Goal: Task Accomplishment & Management: Manage account settings

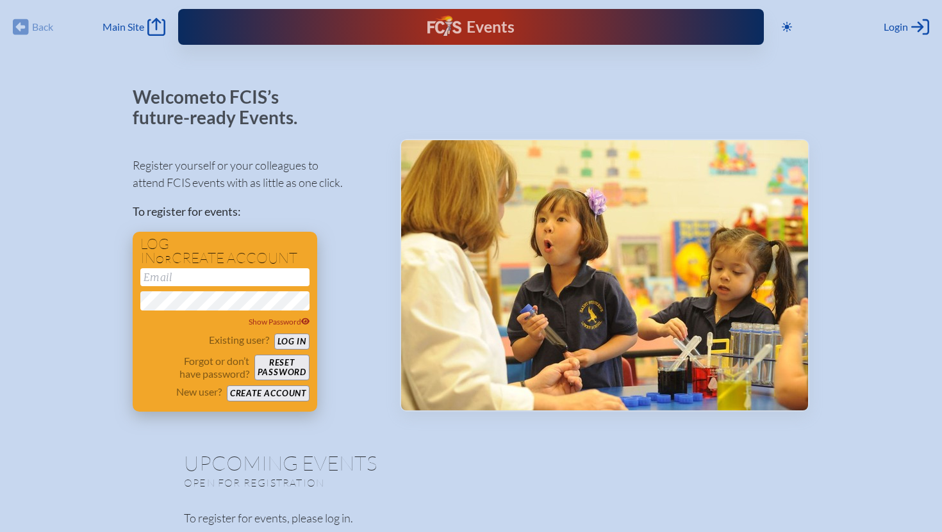
click at [241, 392] on button "Create account" at bounding box center [268, 394] width 83 height 16
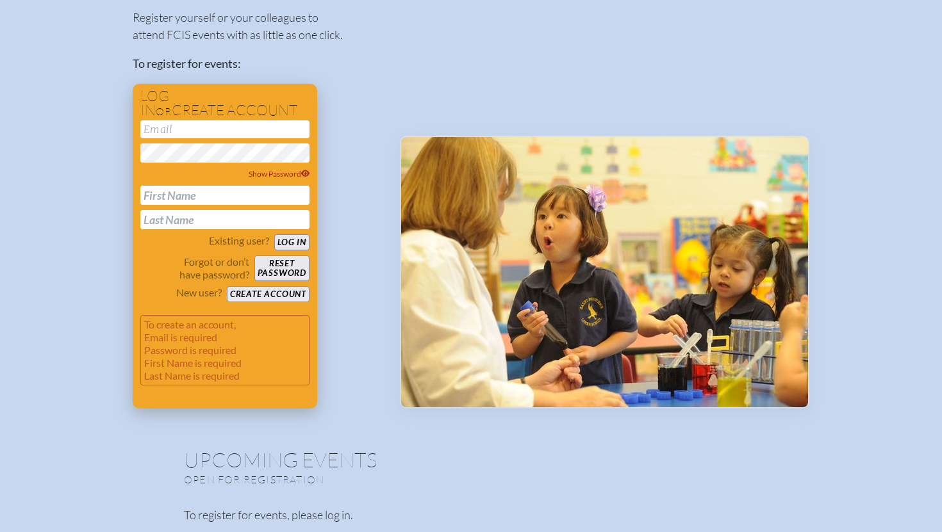
scroll to position [147, 0]
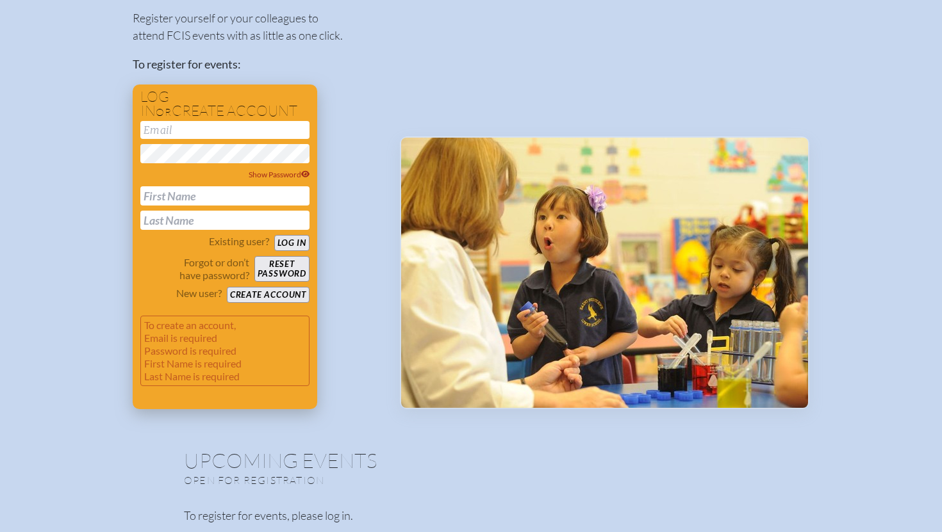
click at [208, 129] on input "email" at bounding box center [224, 130] width 169 height 18
click at [176, 195] on input "text" at bounding box center [224, 195] width 169 height 19
type input "[PERSON_NAME]"
type input "[EMAIL_ADDRESS][DOMAIN_NAME]"
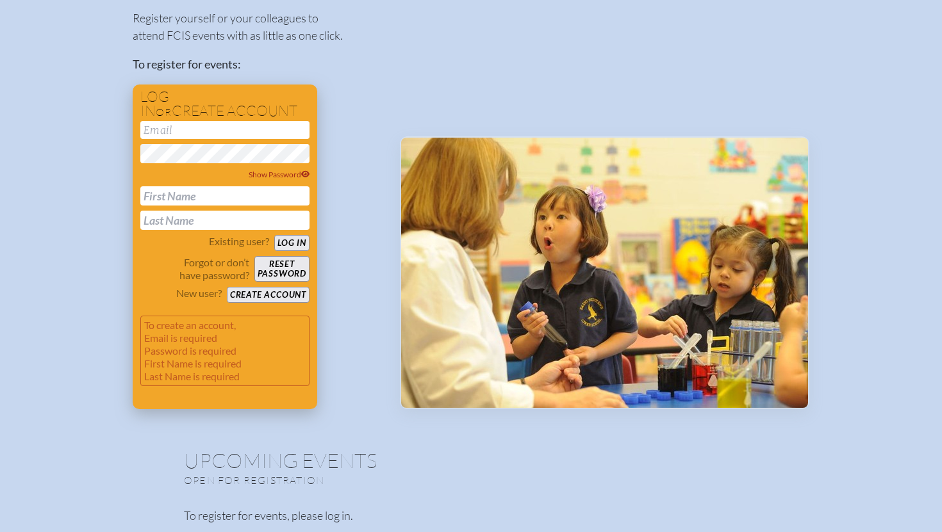
type input "[PERSON_NAME]"
click at [291, 244] on button "Log in" at bounding box center [291, 243] width 35 height 16
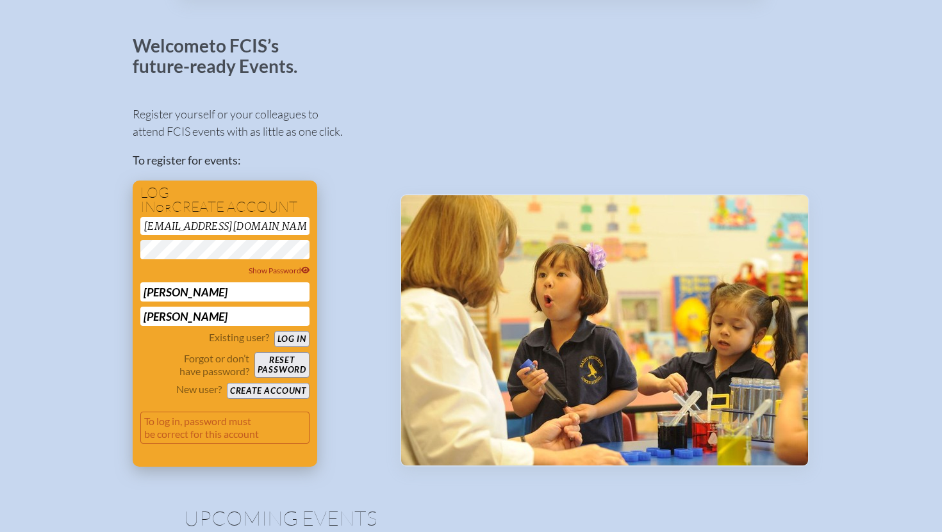
scroll to position [109, 0]
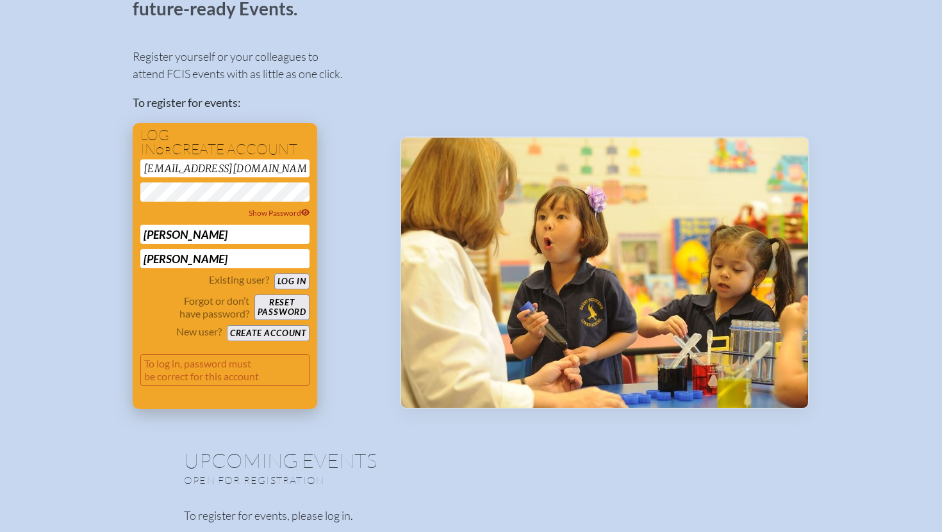
click at [246, 332] on button "Create account" at bounding box center [268, 333] width 83 height 16
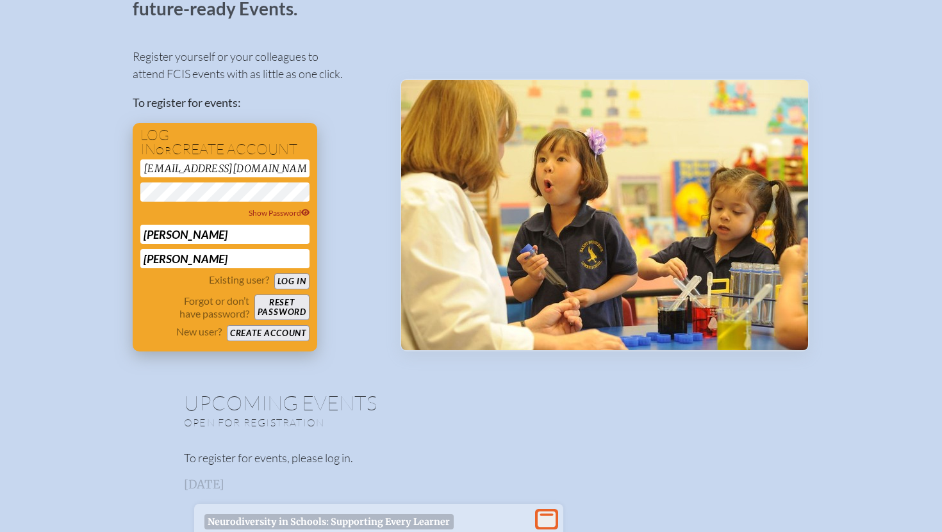
scroll to position [51, 0]
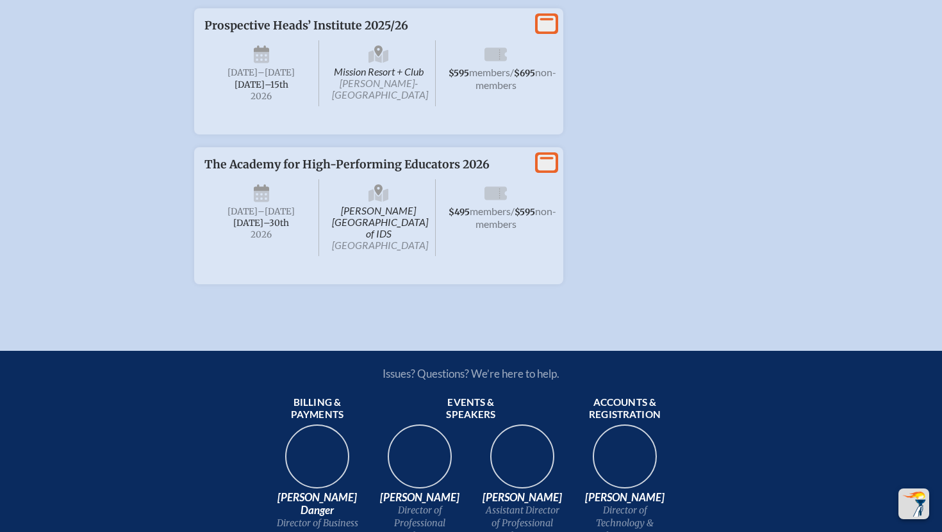
scroll to position [2160, 0]
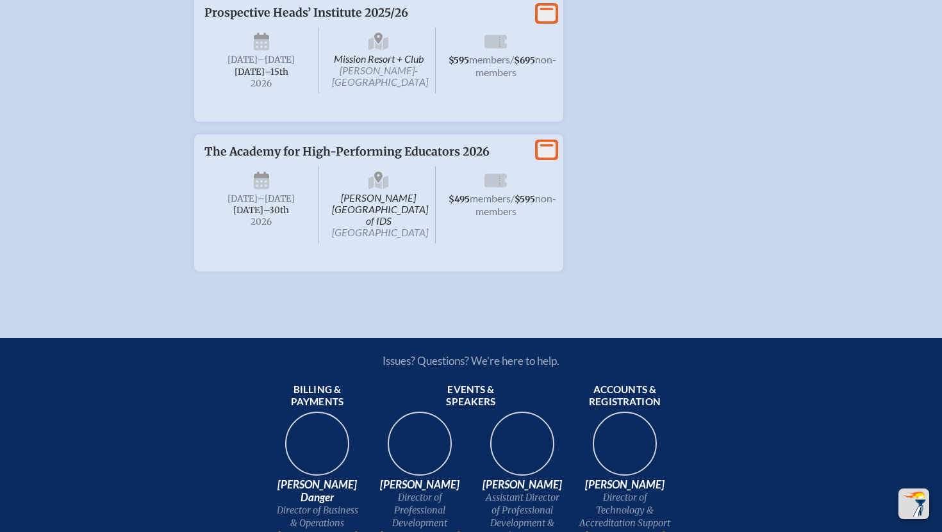
click at [250, 231] on span "Thursday –Friday , January 29th–⁠30th , 2026" at bounding box center [261, 205] width 115 height 77
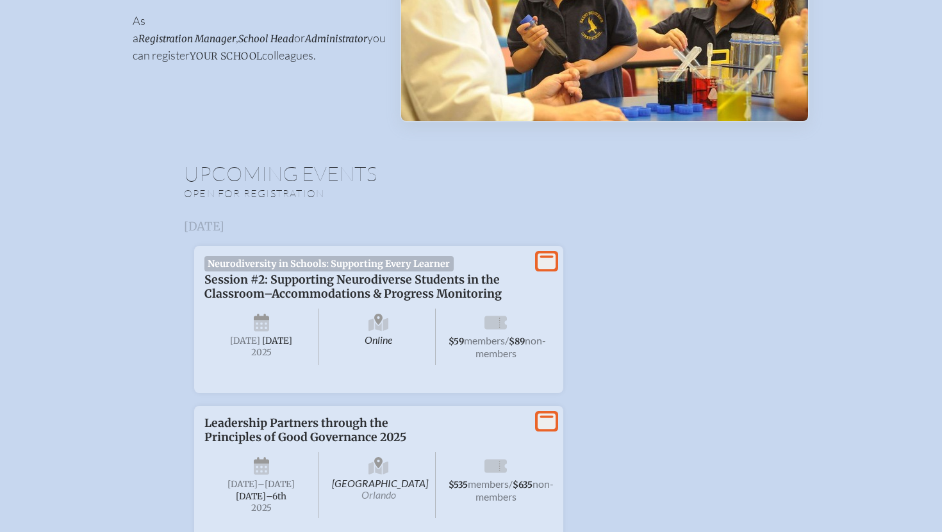
scroll to position [0, 0]
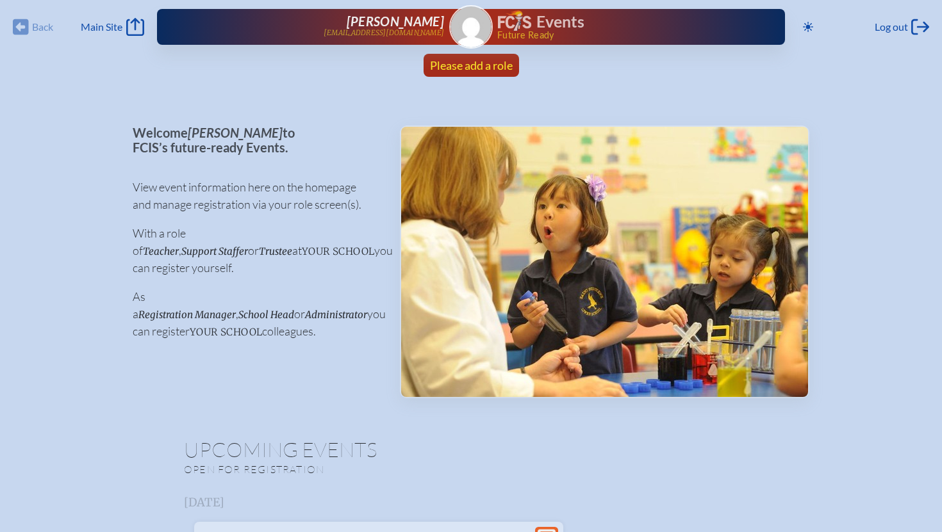
click at [468, 70] on span "Please add a role" at bounding box center [471, 65] width 83 height 14
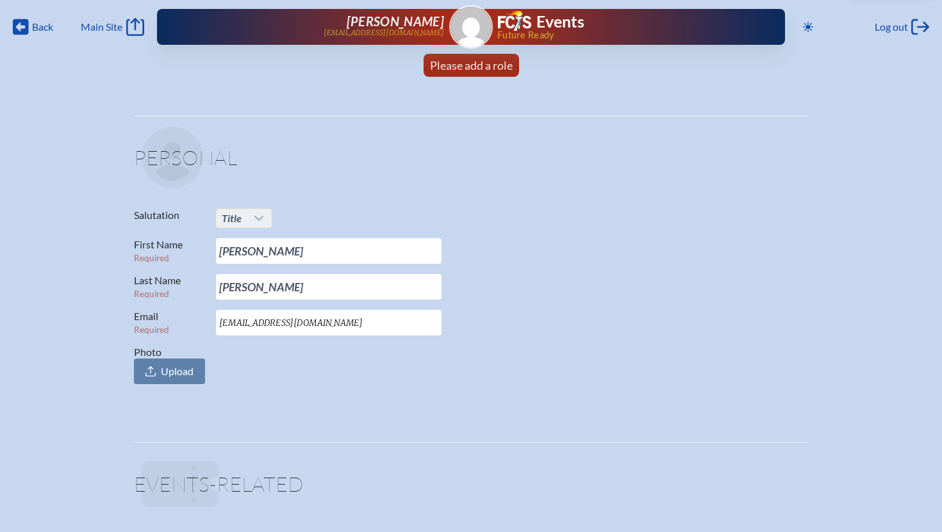
click at [244, 217] on span "Title" at bounding box center [232, 218] width 30 height 18
click at [237, 258] on span "Mrs." at bounding box center [230, 260] width 19 height 13
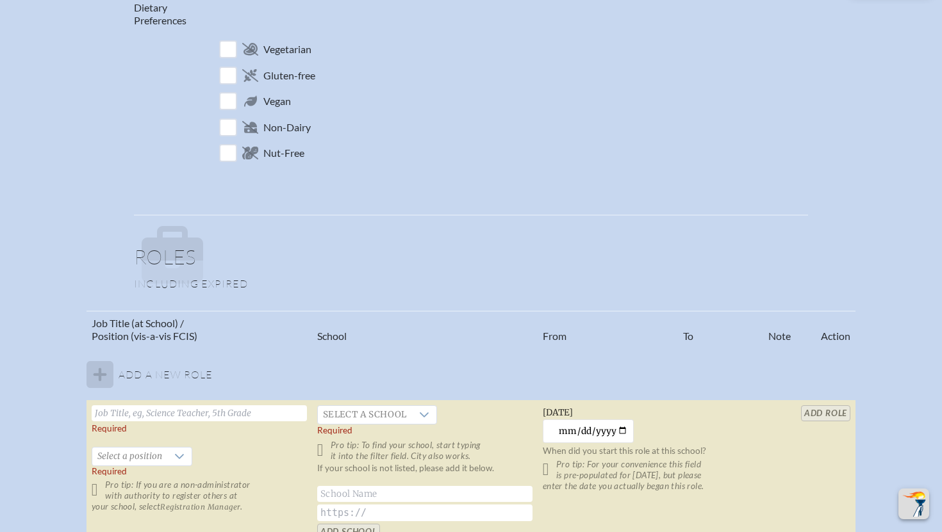
scroll to position [536, 0]
click at [231, 125] on input "checkbox" at bounding box center [228, 125] width 22 height 22
checkbox input "true"
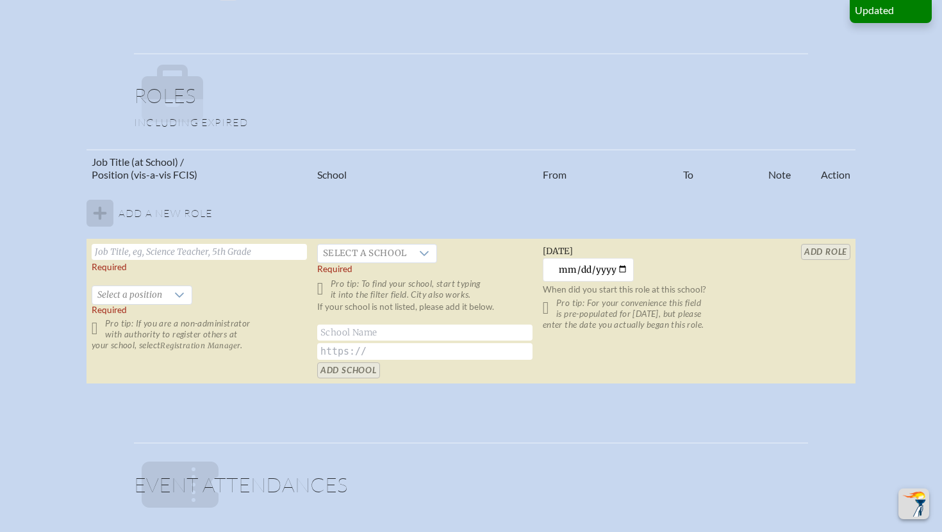
scroll to position [697, 0]
click at [208, 249] on input "text" at bounding box center [199, 251] width 215 height 16
click at [142, 252] on input "US Spanish Teacher - IB" at bounding box center [199, 251] width 215 height 16
click at [199, 254] on input "US Spanish IB Teacher - IB" at bounding box center [199, 251] width 215 height 16
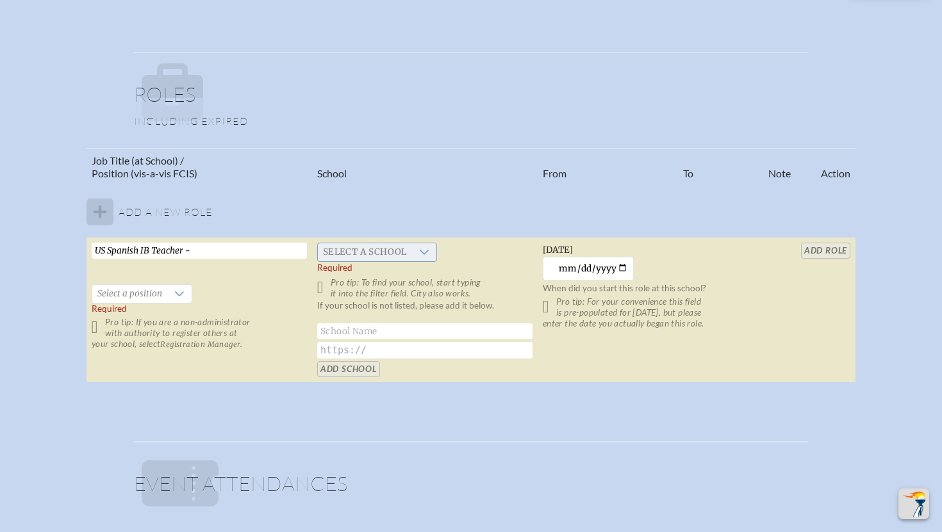
type input "US Spanish IB Teacher -"
click at [374, 249] on span "Select a school" at bounding box center [365, 252] width 94 height 18
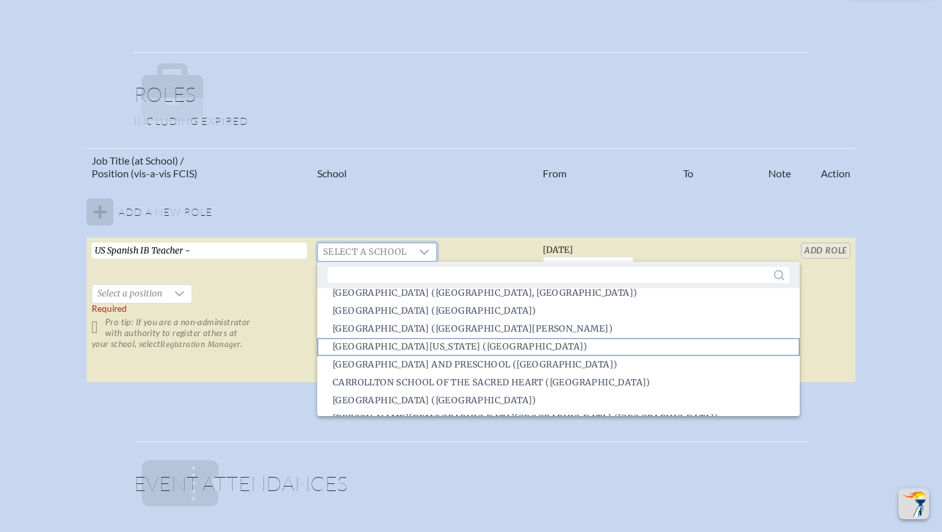
scroll to position [476, 0]
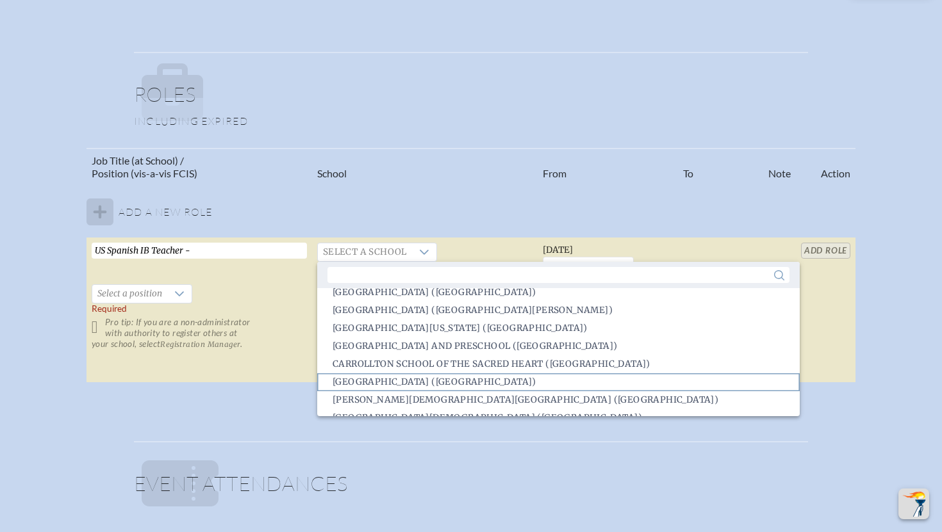
click at [392, 374] on li "Carrollwood Day School (Tampa)" at bounding box center [558, 383] width 482 height 18
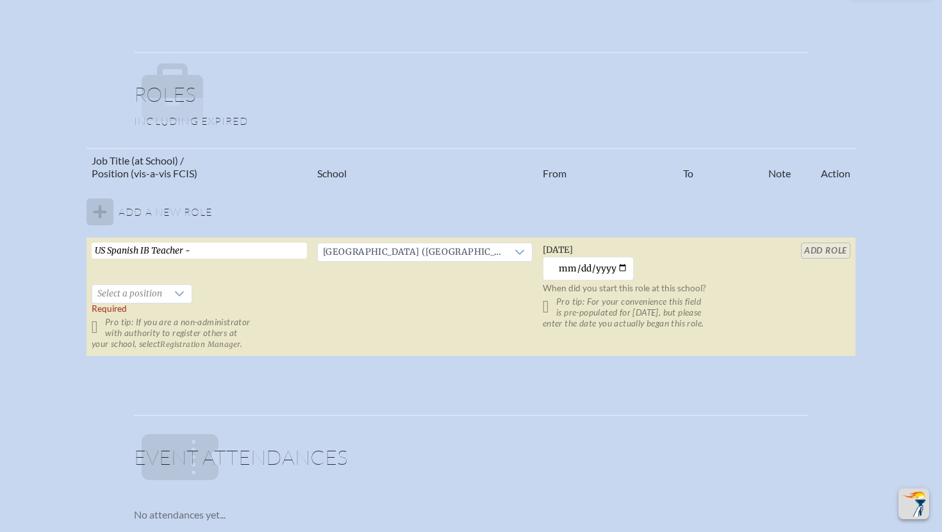
click at [548, 304] on p "Pro tip: For your convenience this field is pre-populated for yesterday, but pl…" at bounding box center [650, 313] width 215 height 33
click at [543, 306] on p "Pro tip: For your convenience this field is pre-populated for yesterday, but pl…" at bounding box center [650, 313] width 215 height 33
click at [118, 298] on span "Select a position" at bounding box center [129, 294] width 75 height 18
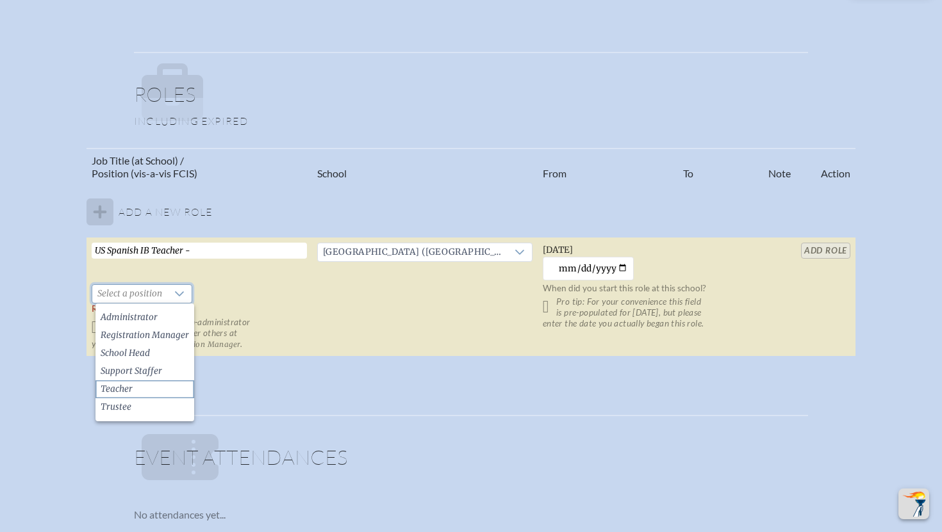
click at [113, 388] on span "Teacher" at bounding box center [117, 389] width 32 height 13
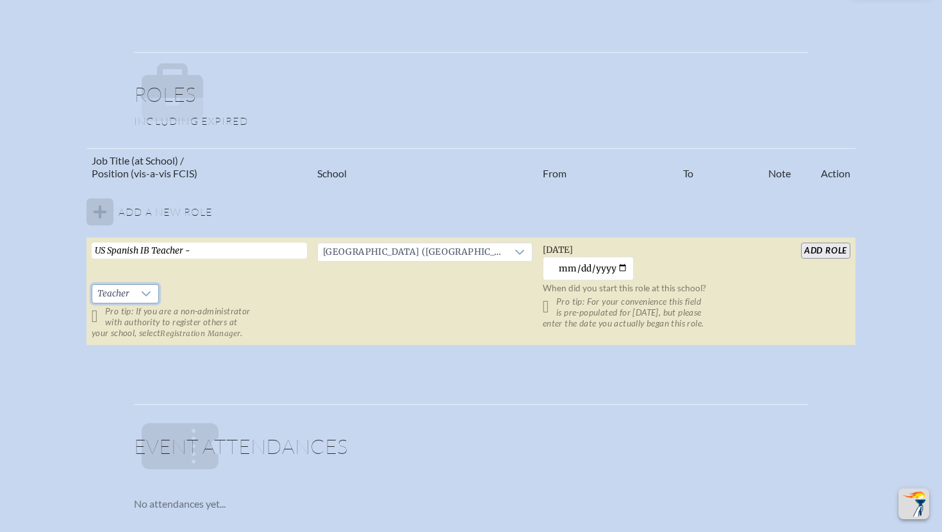
click at [812, 256] on input "add Role" at bounding box center [825, 251] width 49 height 16
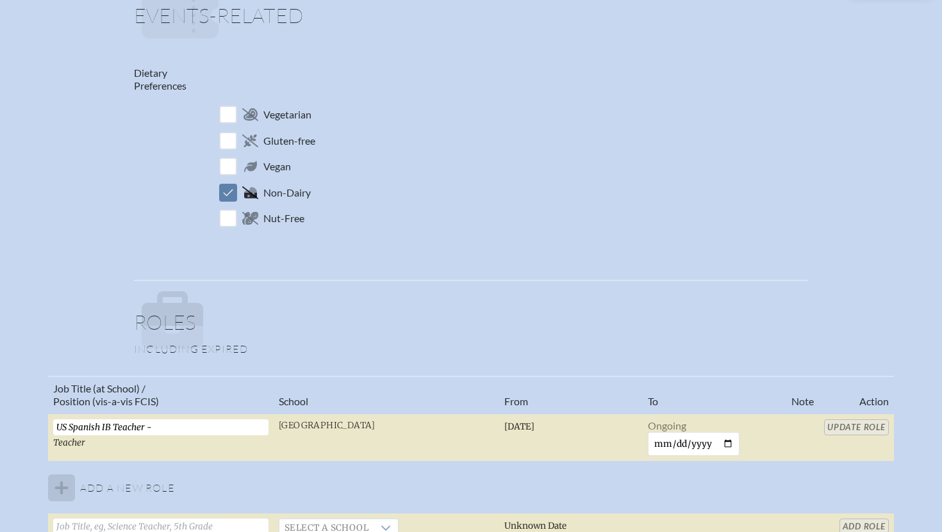
scroll to position [0, 0]
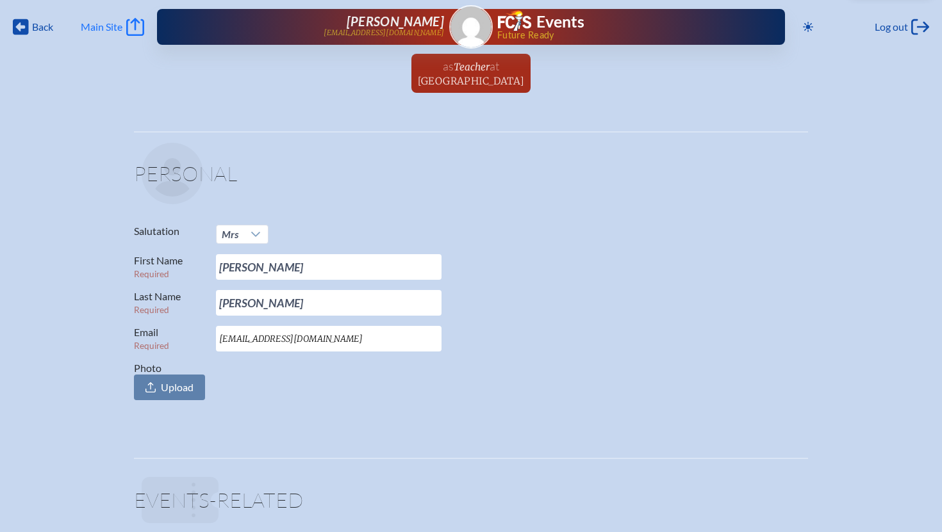
click at [111, 25] on span "Main Site" at bounding box center [102, 27] width 42 height 13
